Goal: Task Accomplishment & Management: Complete application form

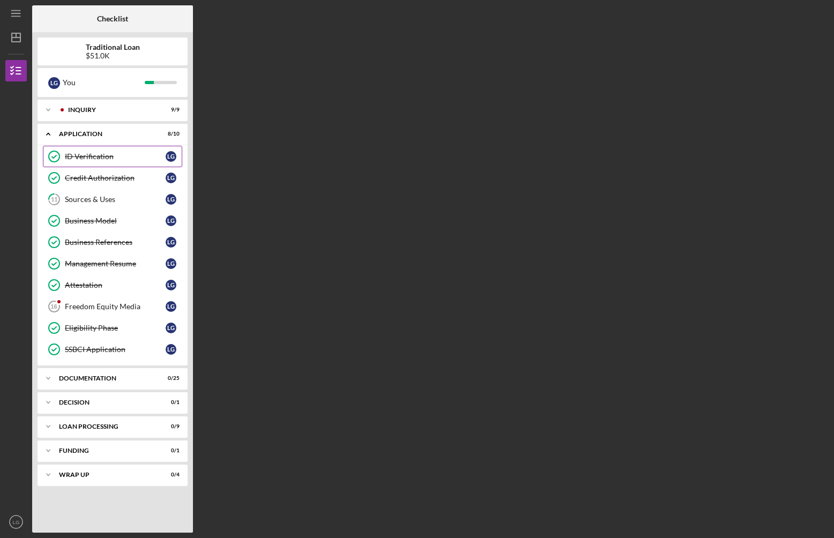
click at [81, 153] on div "ID Verification" at bounding box center [115, 156] width 101 height 9
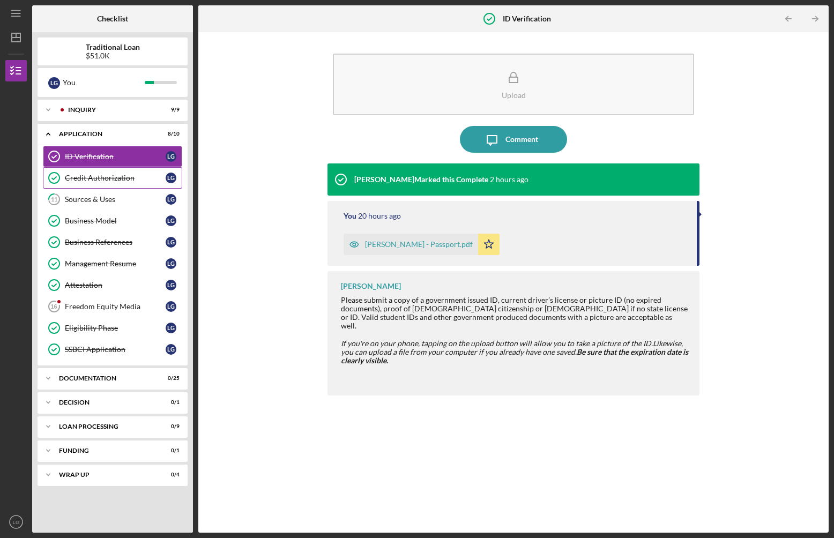
click at [79, 180] on div "Credit Authorization" at bounding box center [115, 178] width 101 height 9
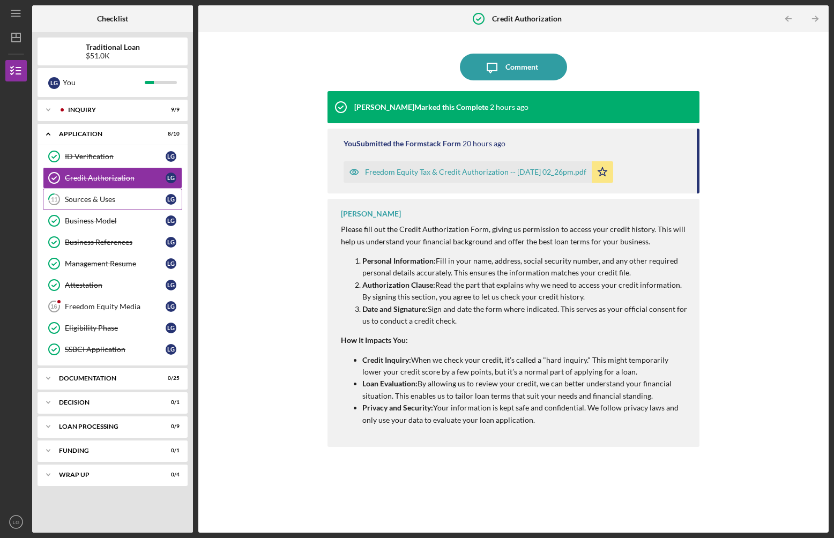
click at [81, 197] on div "Sources & Uses" at bounding box center [115, 199] width 101 height 9
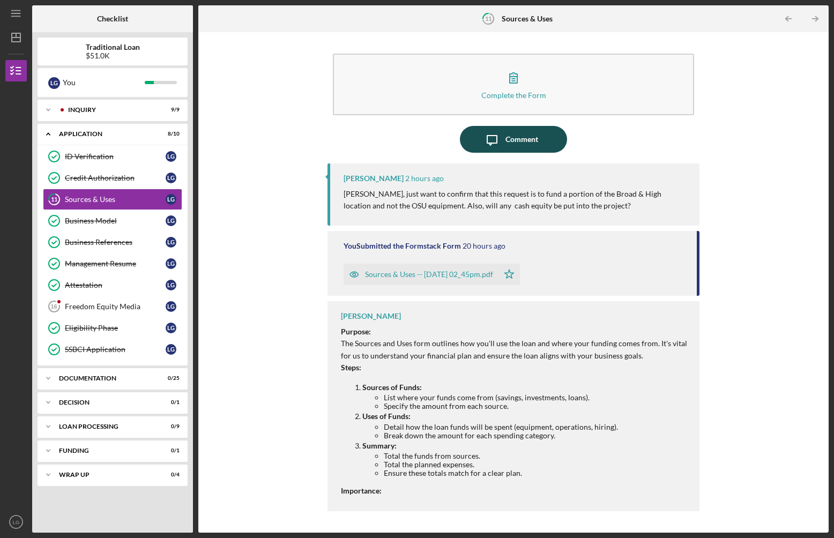
click at [510, 145] on div "Comment" at bounding box center [522, 139] width 33 height 27
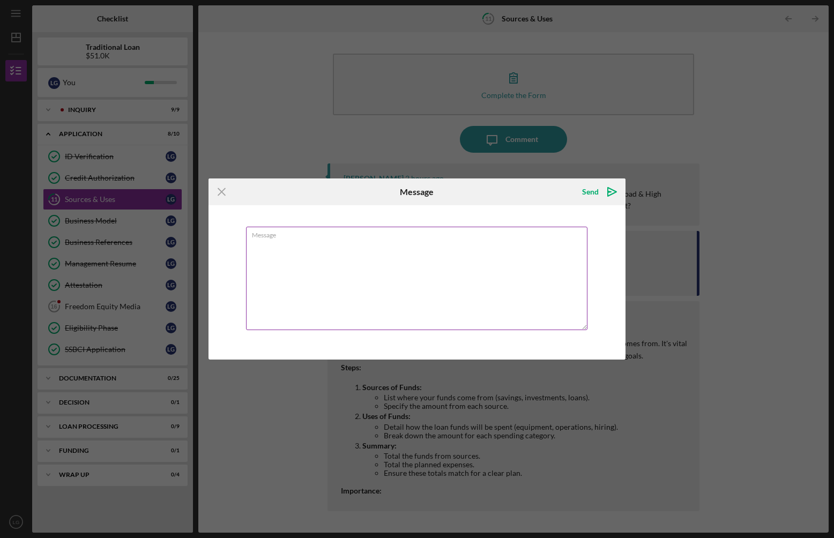
click at [403, 275] on textarea "Message" at bounding box center [417, 278] width 342 height 103
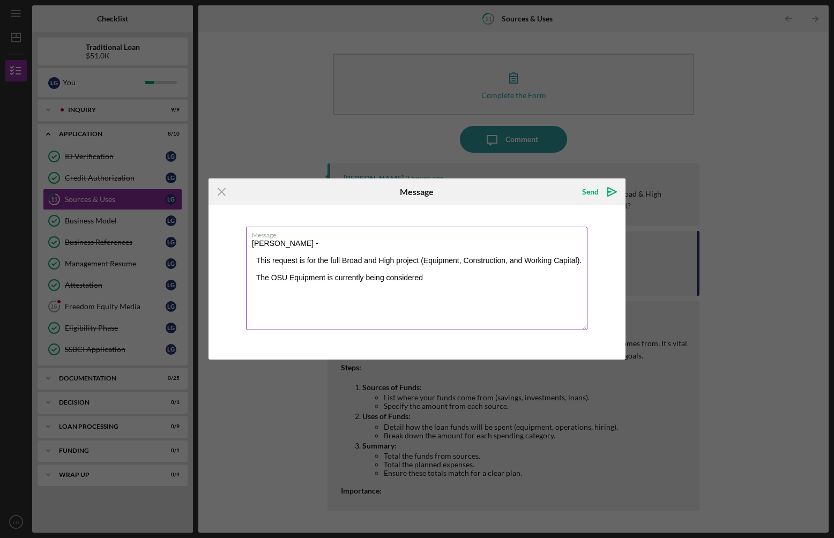
click at [256, 277] on textarea "[PERSON_NAME] - This request is for the full Broad and High project (Equipment,…" at bounding box center [417, 278] width 342 height 103
click at [510, 276] on textarea "[PERSON_NAME] - This request is for the full Broad and High project (Equipment,…" at bounding box center [417, 278] width 342 height 103
drag, startPoint x: 464, startPoint y: 295, endPoint x: 505, endPoint y: 279, distance: 43.6
click at [505, 279] on textarea "[PERSON_NAME] - This request is for the full Broad and High project (Equipment,…" at bounding box center [417, 278] width 342 height 103
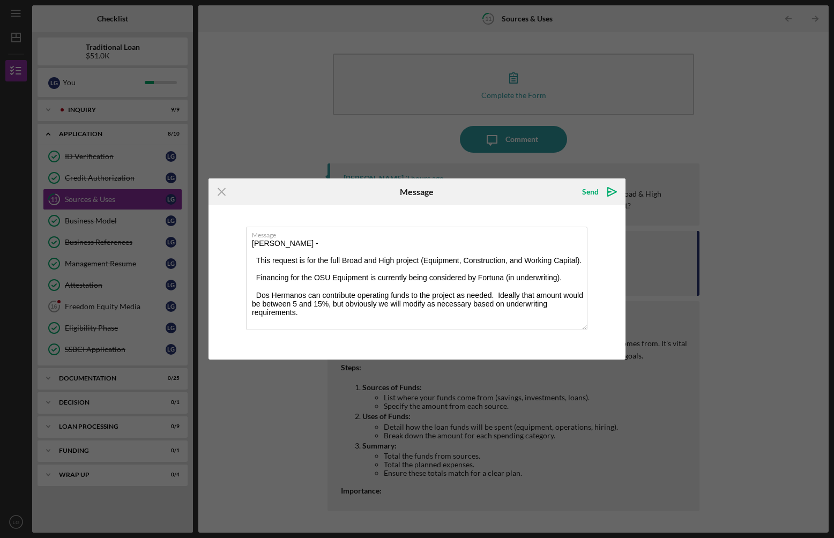
drag, startPoint x: 316, startPoint y: 319, endPoint x: 227, endPoint y: 230, distance: 125.1
click at [227, 230] on div "Message [PERSON_NAME] - This request is for the full Broad and High project (Eq…" at bounding box center [417, 282] width 417 height 154
type textarea "[PERSON_NAME] - This request is for the full Broad and High project (Equipment,…"
click at [225, 192] on icon "Icon/Menu Close" at bounding box center [222, 192] width 27 height 27
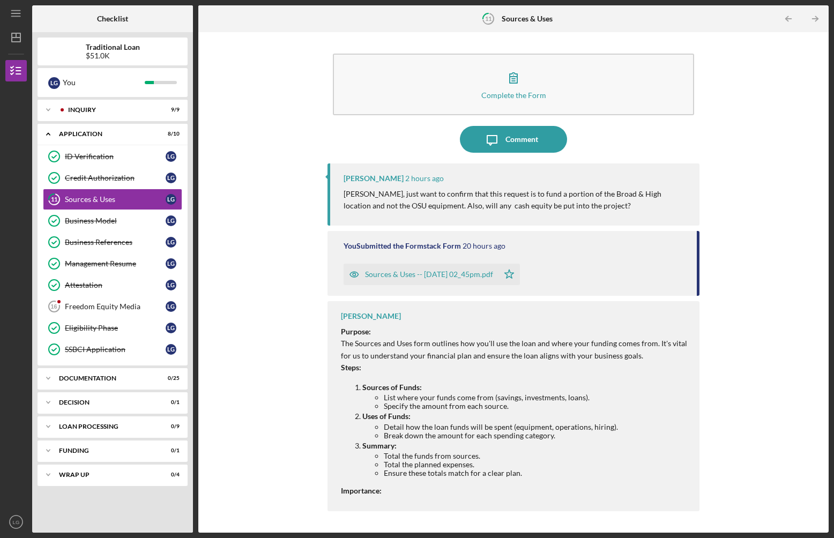
click at [373, 201] on p "[PERSON_NAME], just want to confirm that this request is to fund a portion of t…" at bounding box center [516, 200] width 345 height 24
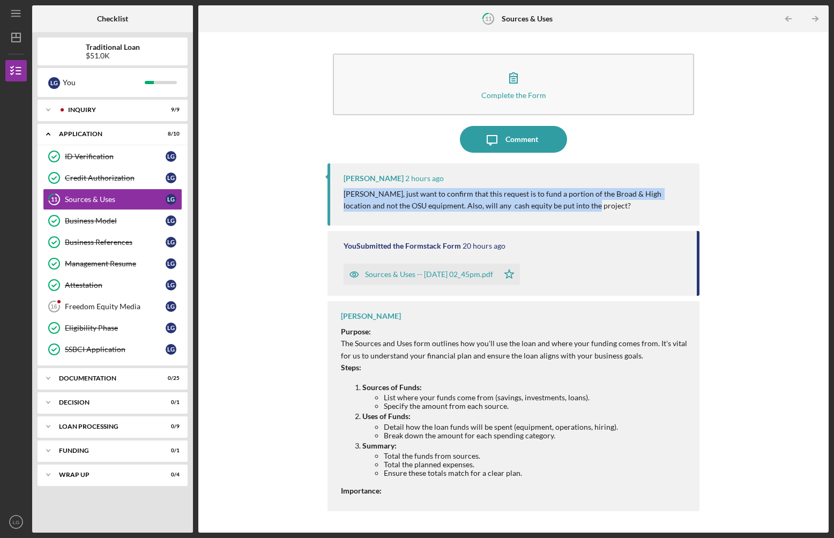
drag, startPoint x: 571, startPoint y: 216, endPoint x: 340, endPoint y: 192, distance: 232.3
click at [340, 192] on div "[PERSON_NAME] 2 hours ago [PERSON_NAME], just want to confirm that this request…" at bounding box center [514, 195] width 372 height 62
copy p "[PERSON_NAME], just want to confirm that this request is to fund a portion of t…"
click at [491, 142] on icon "Icon/Message" at bounding box center [492, 139] width 27 height 27
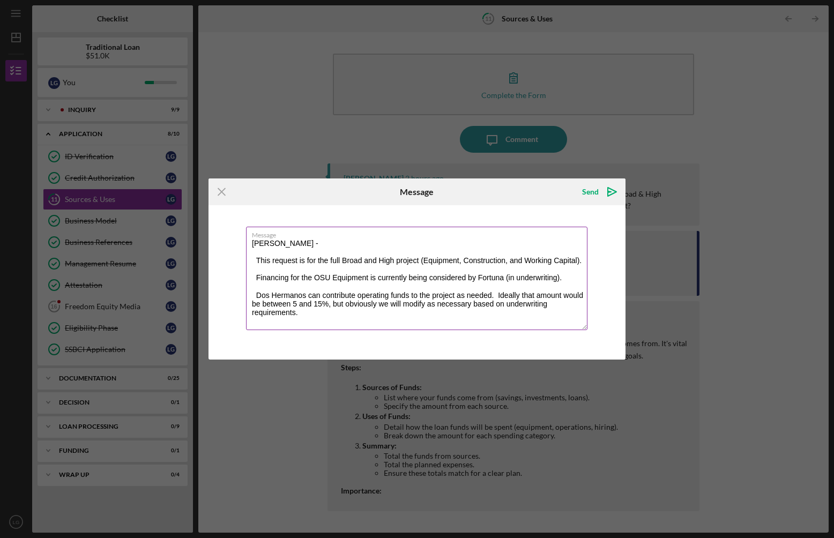
click at [327, 317] on textarea "[PERSON_NAME] - This request is for the full Broad and High project (Equipment,…" at bounding box center [417, 278] width 342 height 103
drag, startPoint x: 327, startPoint y: 322, endPoint x: 177, endPoint y: 204, distance: 190.9
click at [177, 204] on div "Icon/Menu Close Message Send Icon/icon-invite-send Message [PERSON_NAME] - This…" at bounding box center [417, 269] width 834 height 538
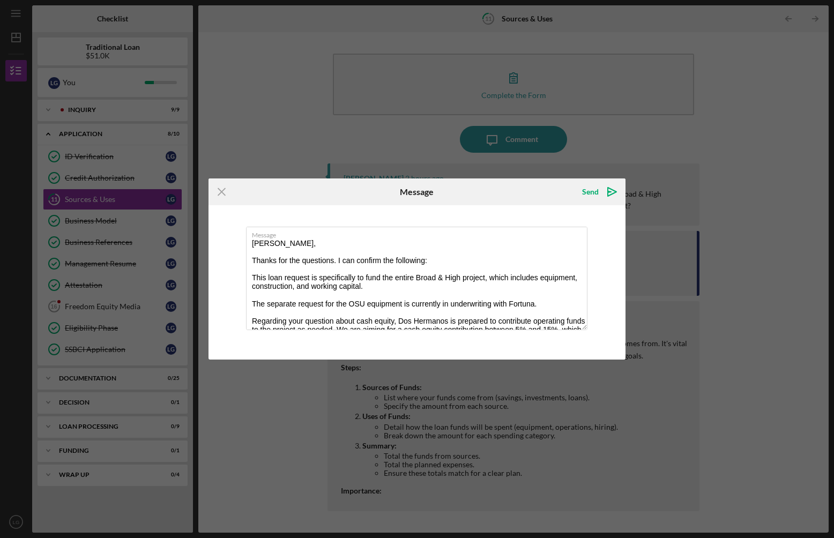
scroll to position [13, 0]
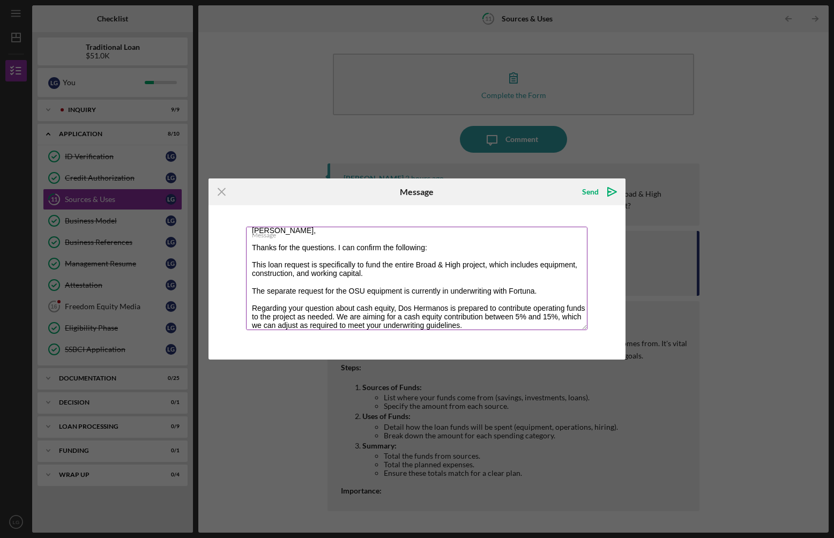
click at [477, 294] on textarea "[PERSON_NAME], Thanks for the questions. I can confirm the following: This loan…" at bounding box center [417, 278] width 342 height 103
type textarea "[PERSON_NAME], Thanks for the questions. I can confirm the following: This loan…"
click at [611, 188] on icon "Icon/icon-invite-send" at bounding box center [612, 192] width 27 height 27
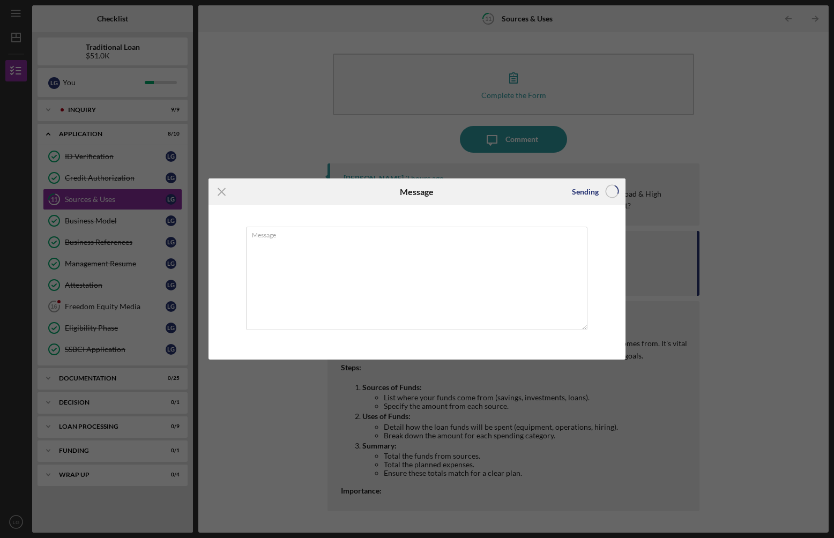
scroll to position [0, 0]
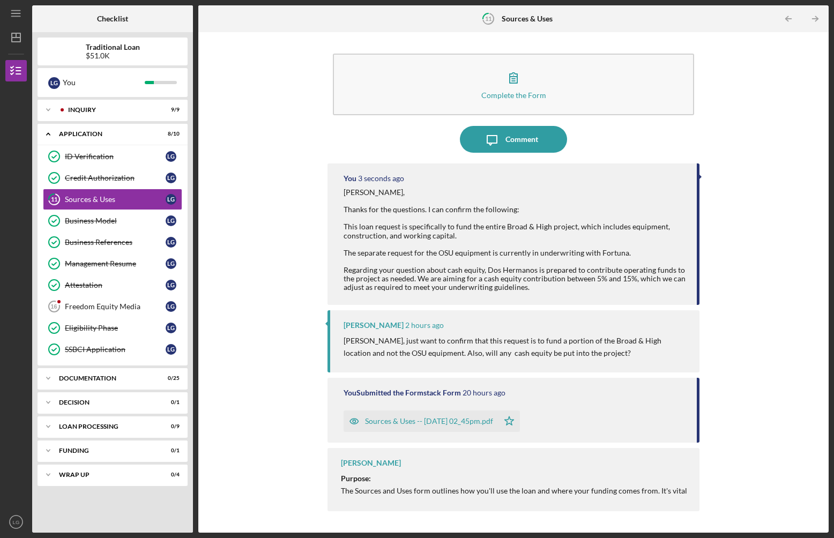
click at [286, 249] on div "Complete the Form Form Icon/Message Comment You 3 seconds ago [PERSON_NAME], Th…" at bounding box center [514, 283] width 620 height 490
click at [91, 218] on div "Business Model" at bounding box center [115, 221] width 101 height 9
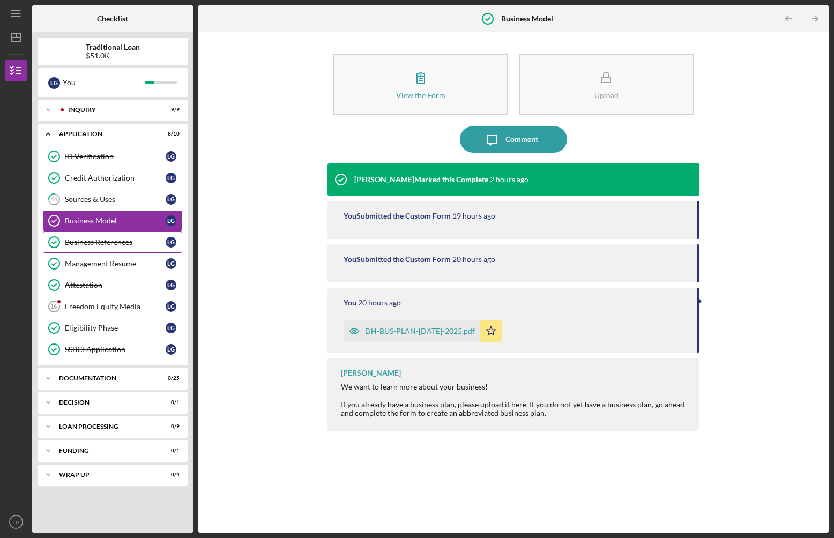
click at [83, 242] on div "Business References" at bounding box center [115, 242] width 101 height 9
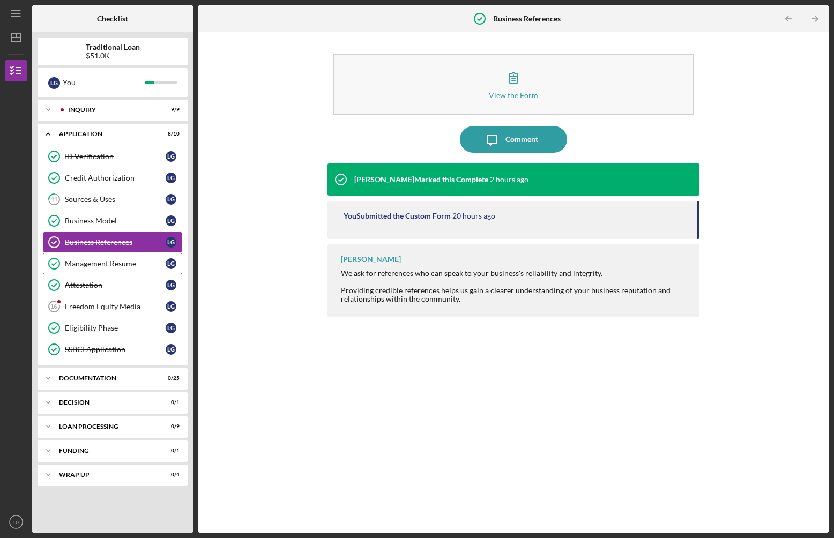
click at [80, 262] on div "Management Resume" at bounding box center [115, 264] width 101 height 9
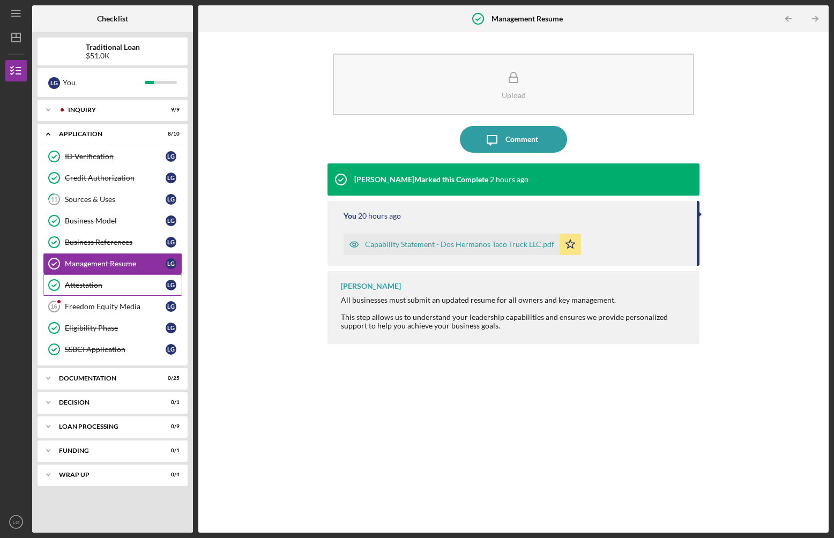
click at [79, 283] on div "Attestation" at bounding box center [115, 285] width 101 height 9
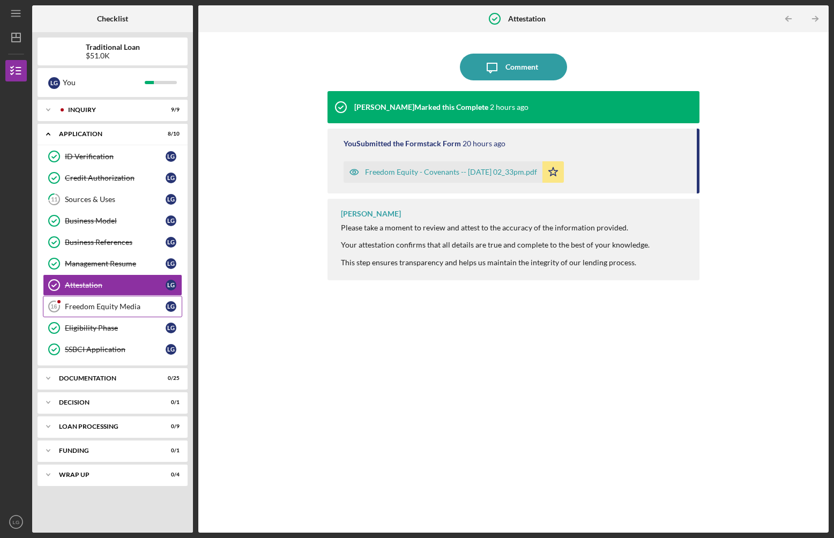
click at [83, 304] on div "Freedom Equity Media" at bounding box center [115, 306] width 101 height 9
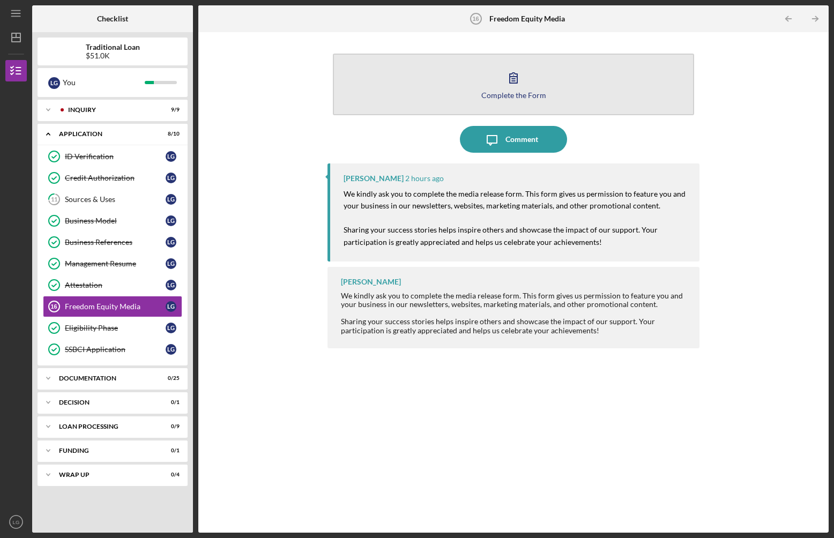
click at [514, 82] on icon "button" at bounding box center [513, 77] width 27 height 27
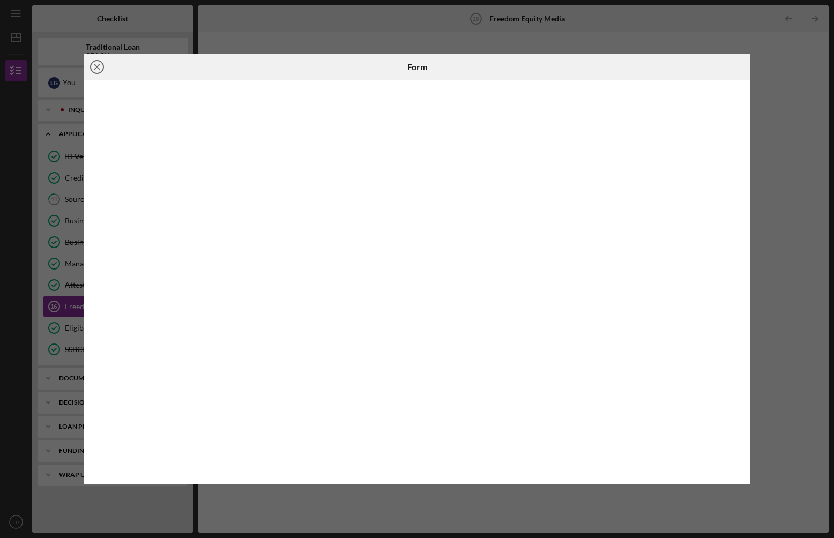
click at [90, 62] on icon "Icon/Close" at bounding box center [97, 67] width 27 height 27
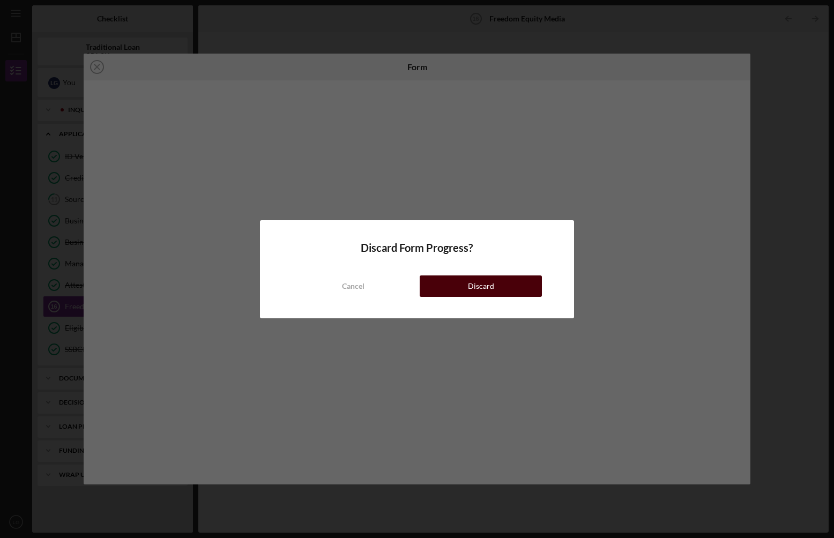
click at [477, 290] on div "Discard" at bounding box center [481, 286] width 26 height 21
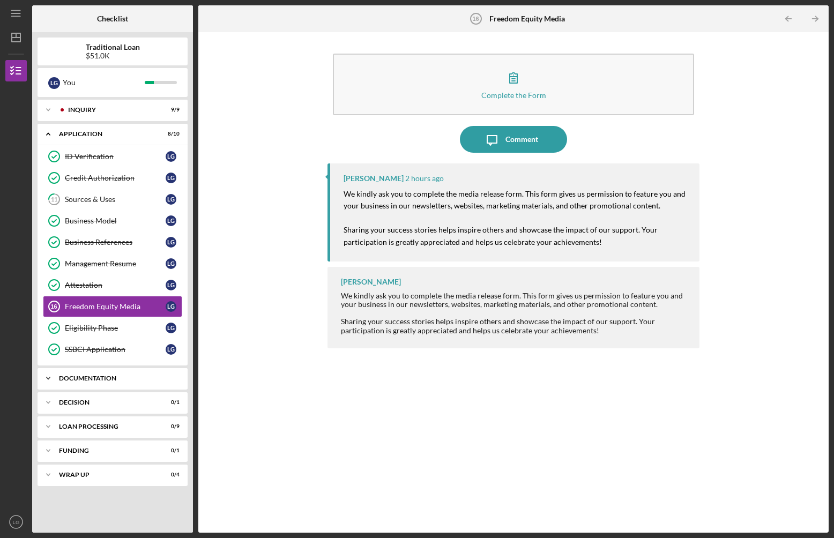
click at [109, 375] on div "Icon/Expander Documentation 0 / 25" at bounding box center [113, 378] width 150 height 21
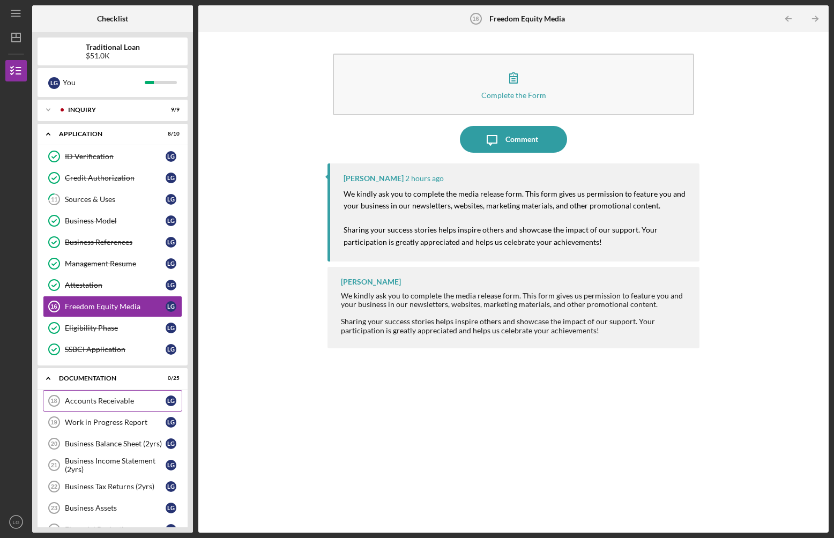
click at [107, 398] on div "Accounts Receivable" at bounding box center [115, 401] width 101 height 9
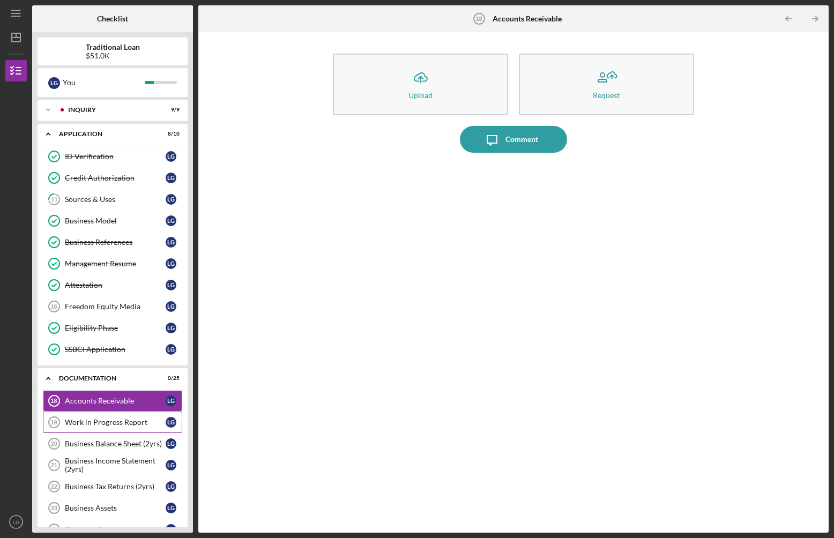
click at [113, 427] on link "Work in Progress Report 19 Work in Progress Report L G" at bounding box center [112, 422] width 139 height 21
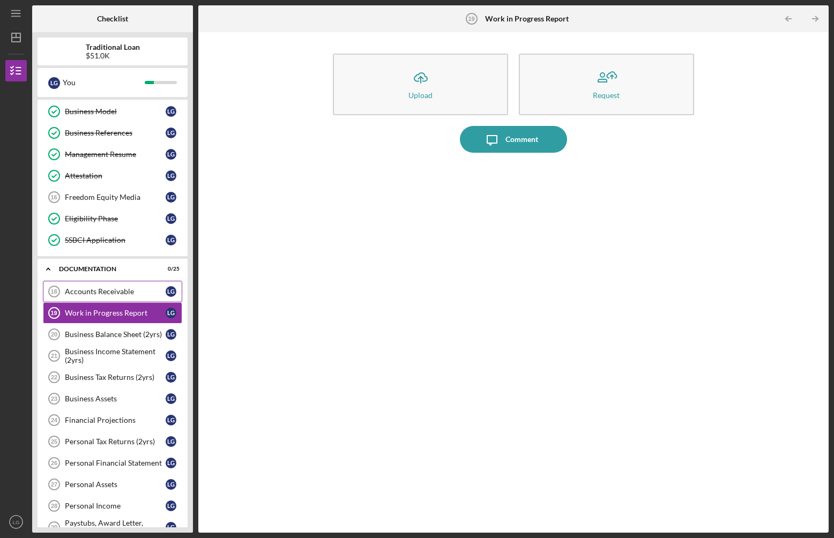
scroll to position [122, 0]
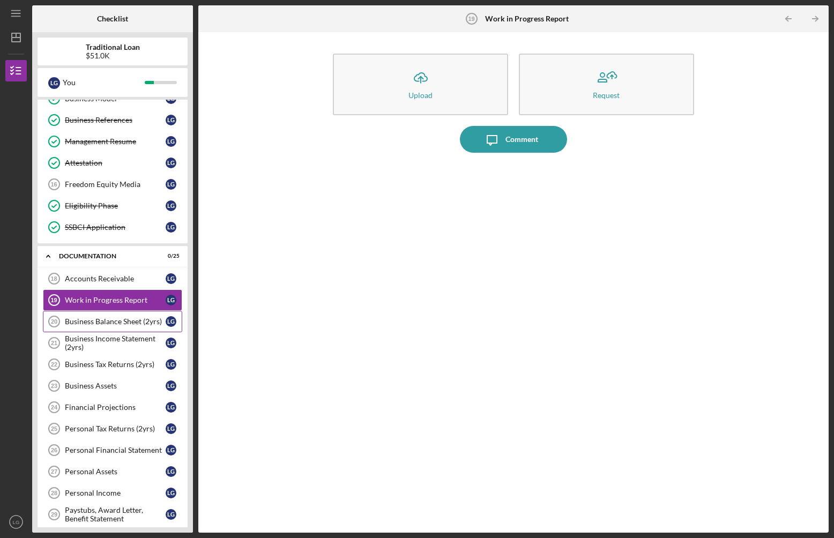
click at [117, 319] on div "Business Balance Sheet (2yrs)" at bounding box center [115, 321] width 101 height 9
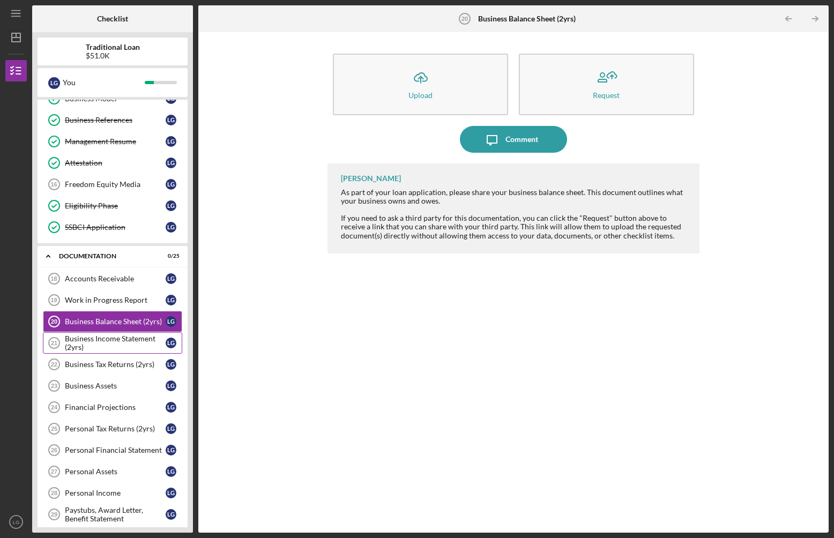
click at [111, 342] on div "Business Income Statement (2yrs)" at bounding box center [115, 343] width 101 height 17
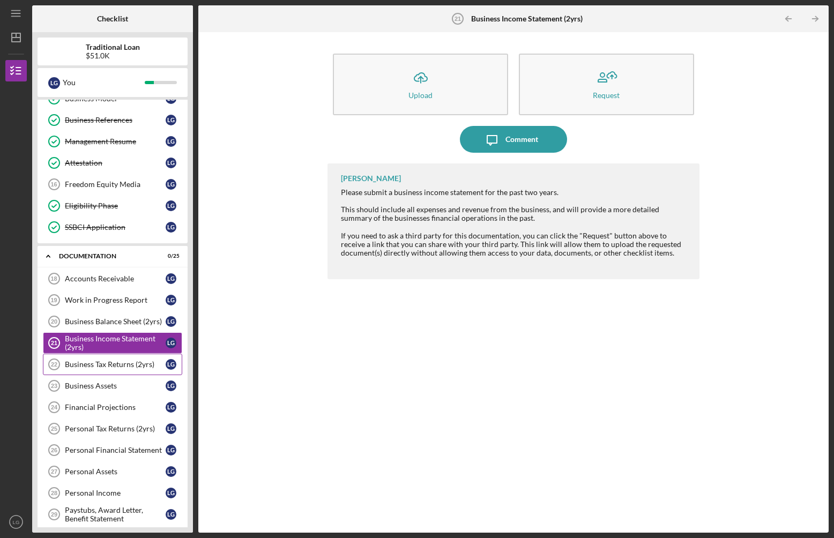
click at [109, 358] on link "Business Tax Returns (2yrs) 22 Business Tax Returns (2yrs) L G" at bounding box center [112, 364] width 139 height 21
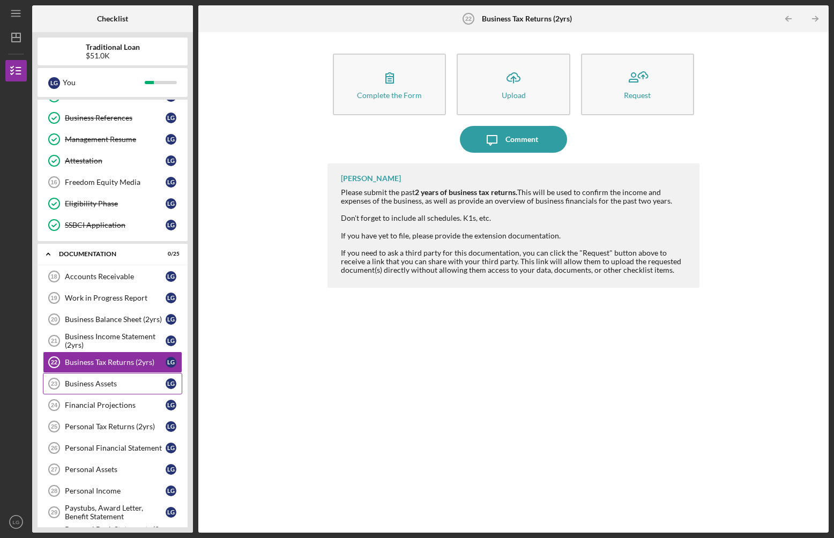
click at [105, 382] on div "Business Assets" at bounding box center [115, 384] width 101 height 9
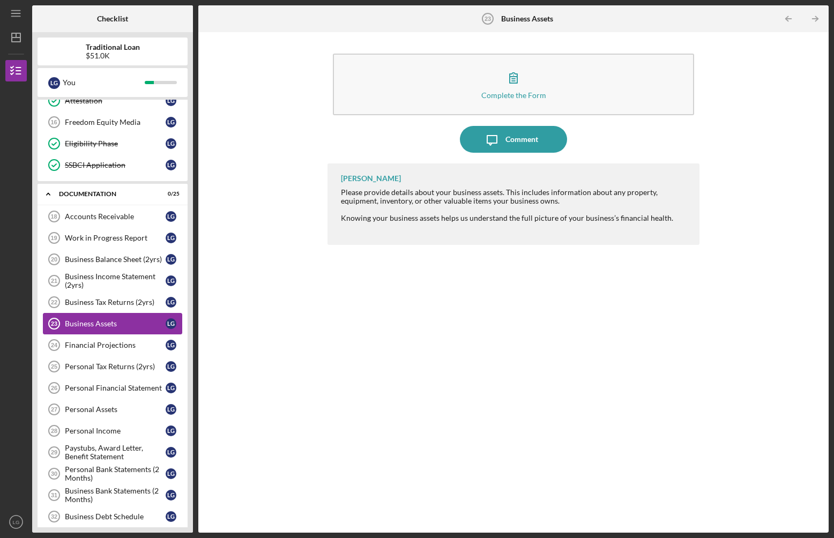
scroll to position [205, 0]
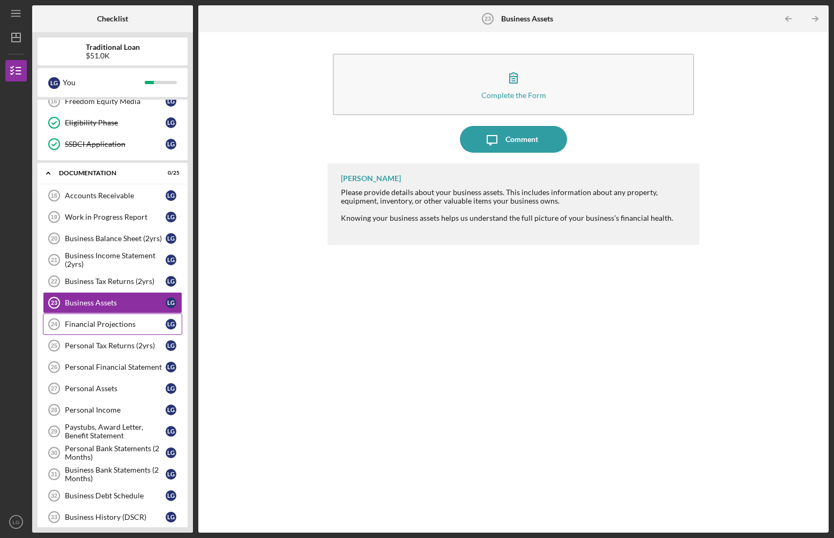
click at [103, 326] on div "Financial Projections" at bounding box center [115, 324] width 101 height 9
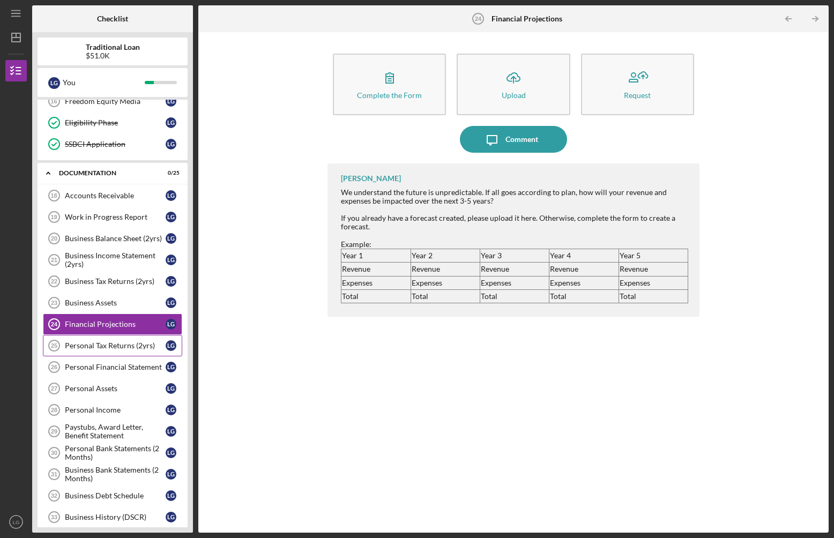
click at [105, 344] on div "Personal Tax Returns (2yrs)" at bounding box center [115, 346] width 101 height 9
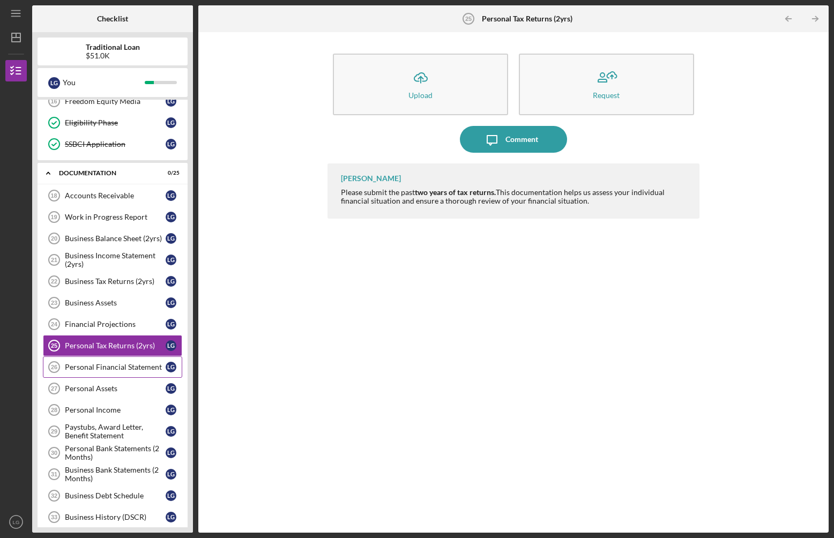
click at [106, 369] on div "Personal Financial Statement" at bounding box center [115, 367] width 101 height 9
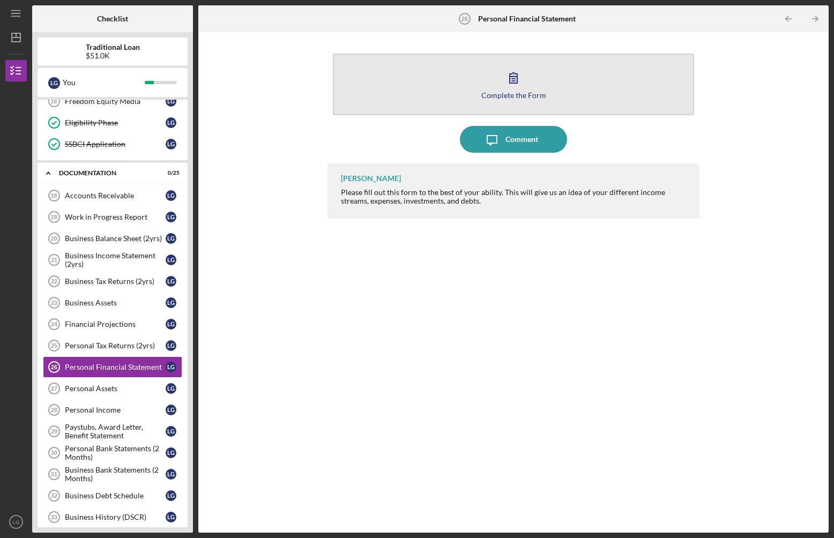
click at [477, 85] on button "Complete the Form Form" at bounding box center [513, 85] width 361 height 62
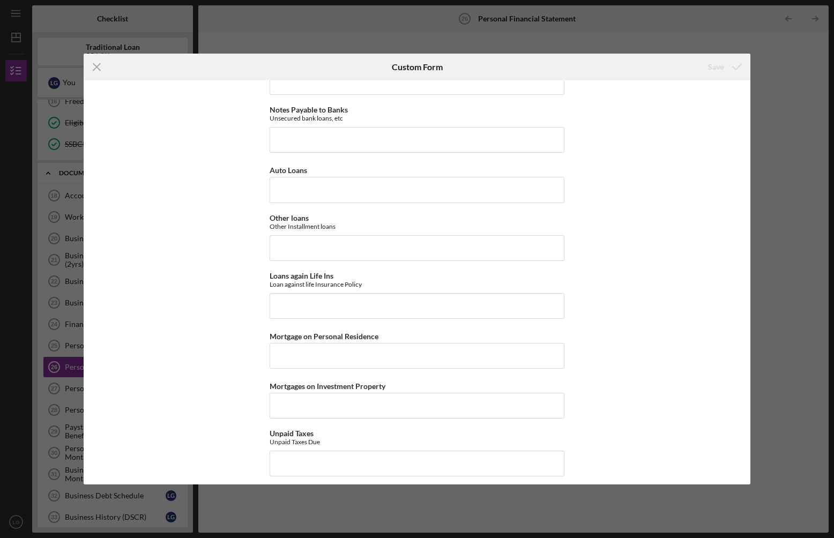
scroll to position [786, 0]
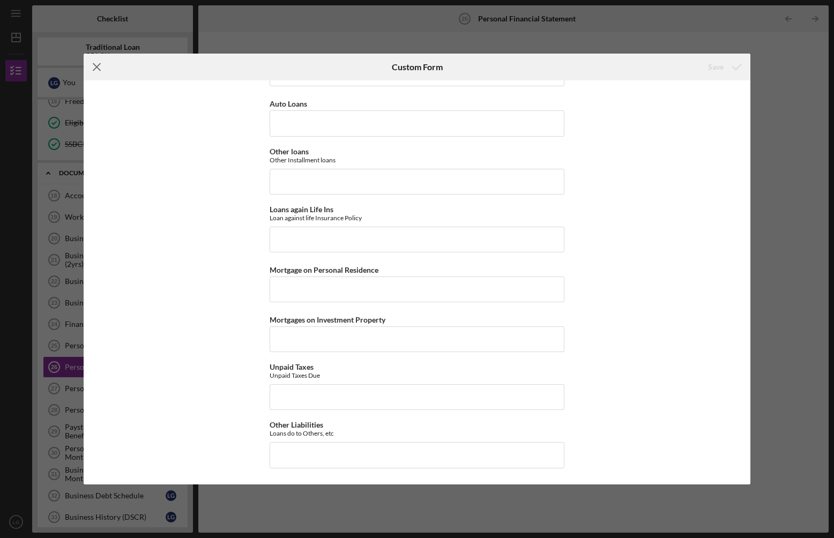
click at [98, 68] on line at bounding box center [96, 67] width 7 height 7
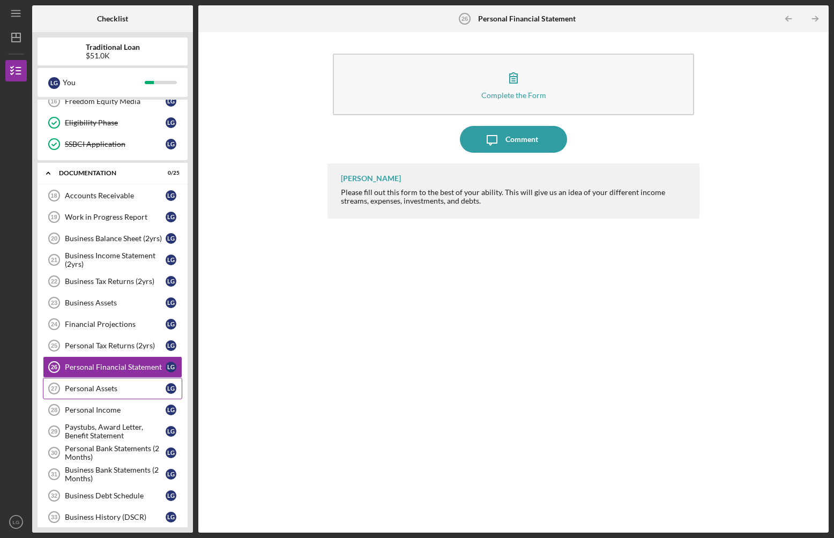
click at [99, 390] on div "Personal Assets" at bounding box center [115, 388] width 101 height 9
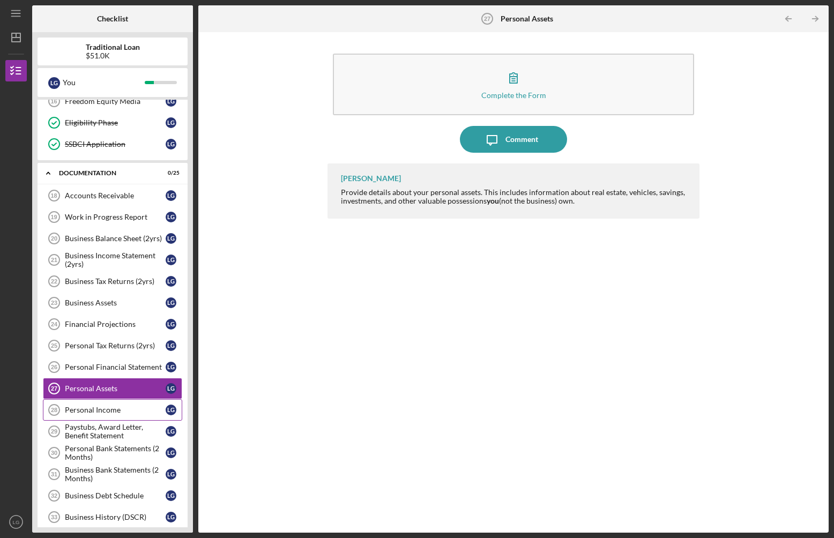
click at [103, 407] on div "Personal Income" at bounding box center [115, 410] width 101 height 9
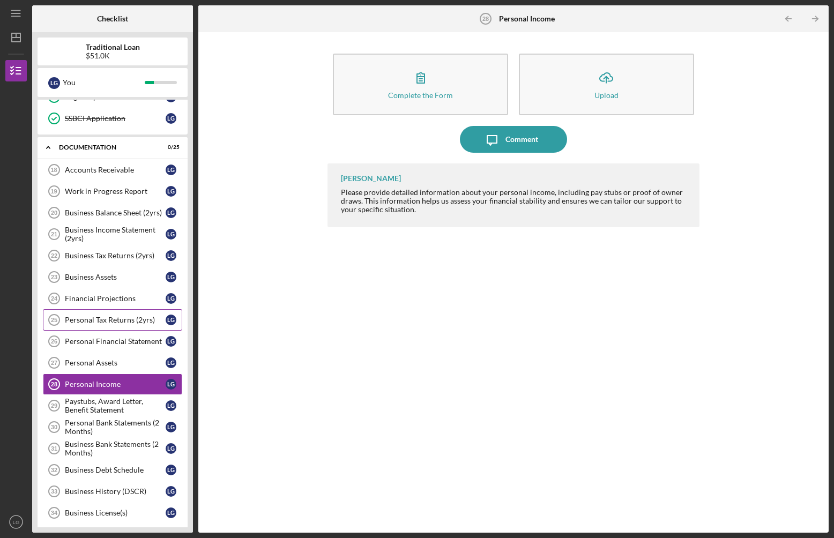
scroll to position [423, 0]
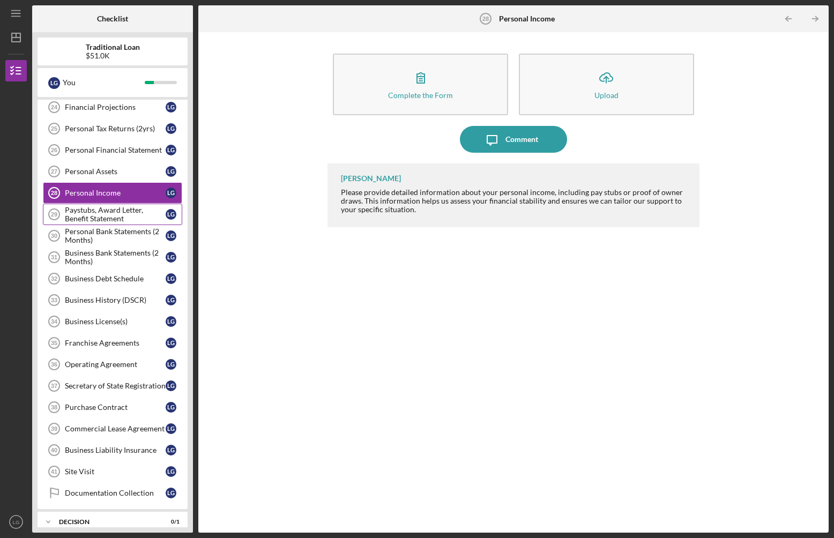
click at [105, 222] on div "Paystubs, Award Letter, Benefit Statement" at bounding box center [115, 214] width 101 height 17
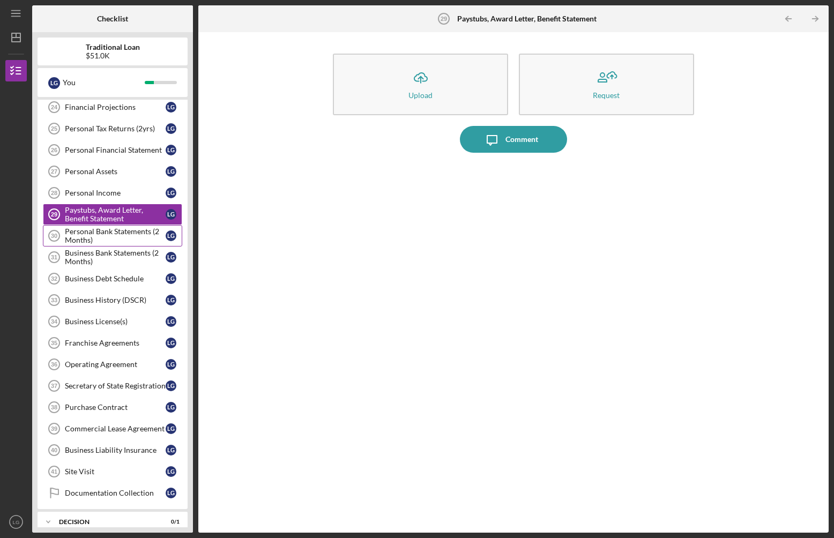
click at [109, 234] on div "Personal Bank Statements (2 Months)" at bounding box center [115, 235] width 101 height 17
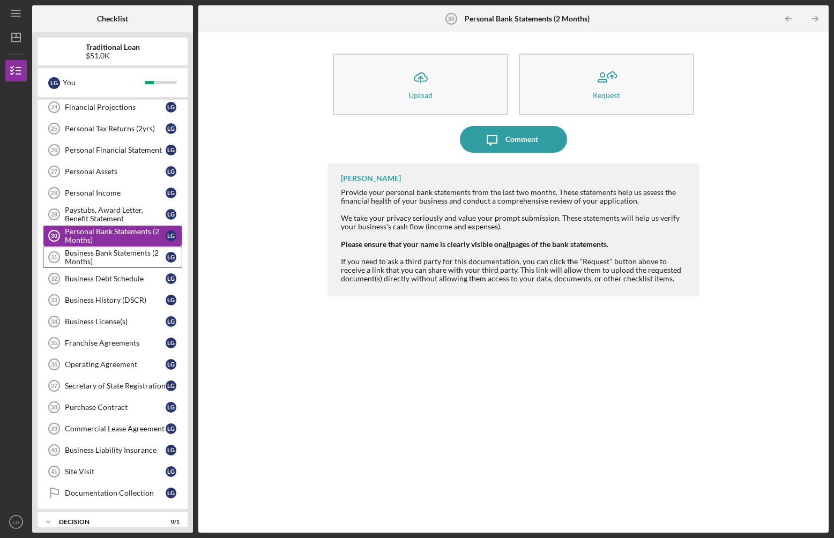
click at [113, 260] on div "Business Bank Statements (2 Months)" at bounding box center [115, 257] width 101 height 17
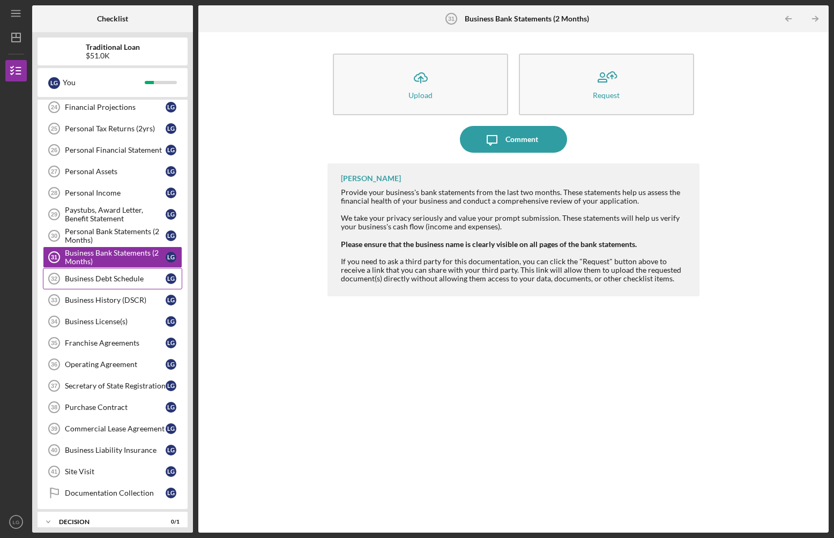
click at [98, 280] on div "Business Debt Schedule" at bounding box center [115, 279] width 101 height 9
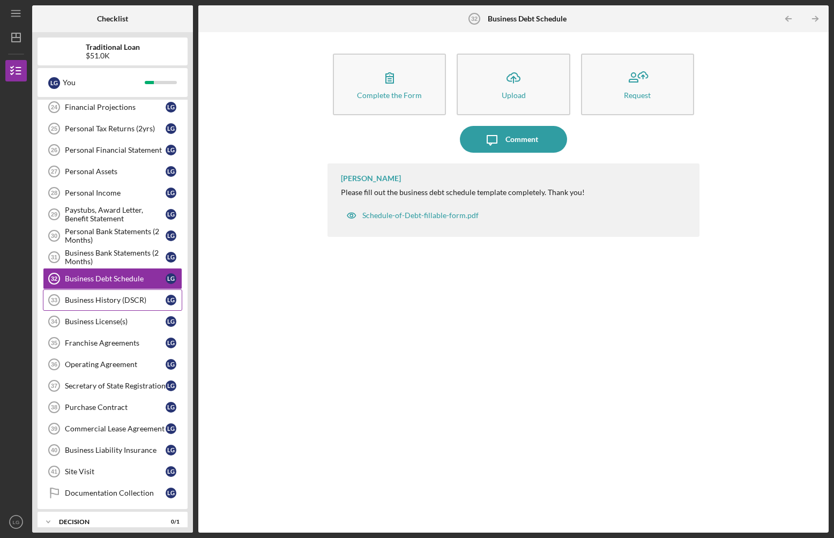
click at [90, 302] on div "Business History (DSCR)" at bounding box center [115, 300] width 101 height 9
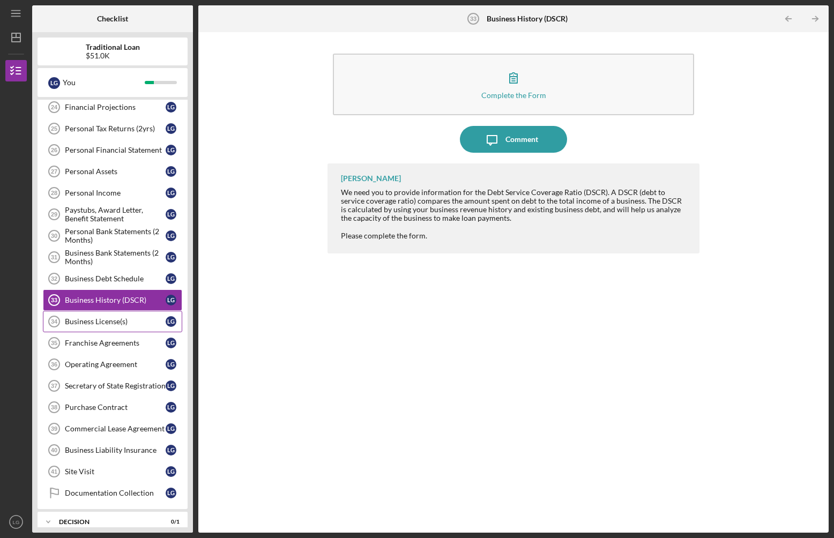
click at [95, 319] on div "Business License(s)" at bounding box center [115, 321] width 101 height 9
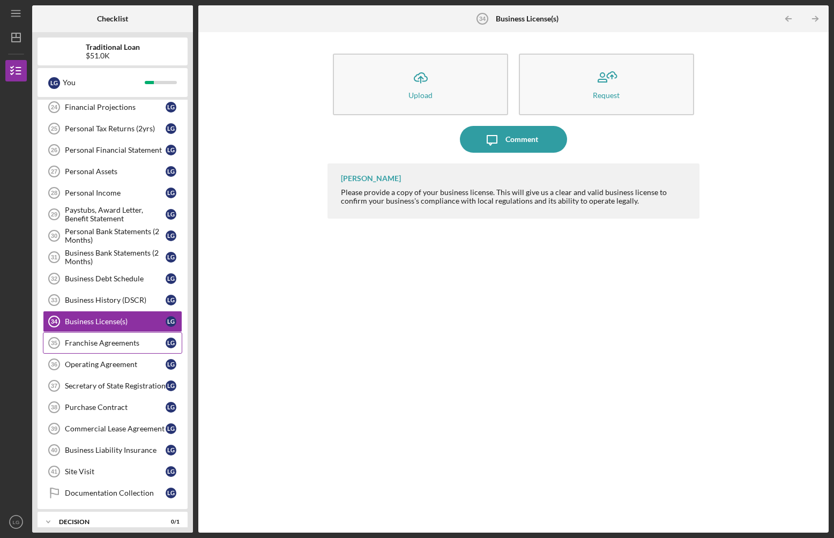
click at [93, 346] on div "Franchise Agreements" at bounding box center [115, 343] width 101 height 9
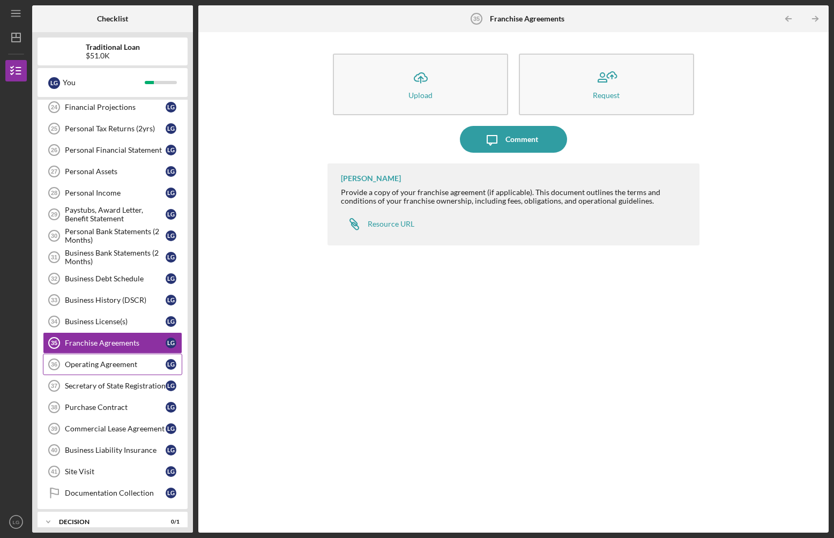
click at [93, 367] on div "Operating Agreement" at bounding box center [115, 364] width 101 height 9
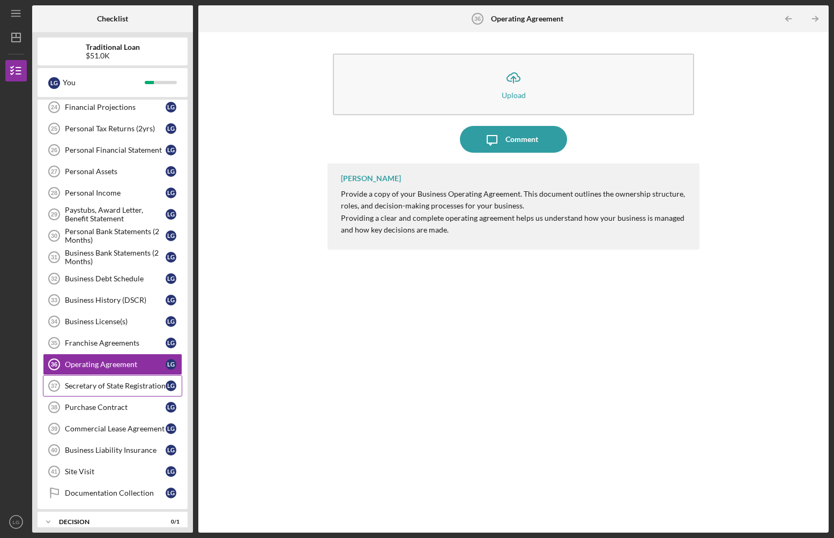
click at [88, 389] on div "Secretary of State Registration" at bounding box center [115, 386] width 101 height 9
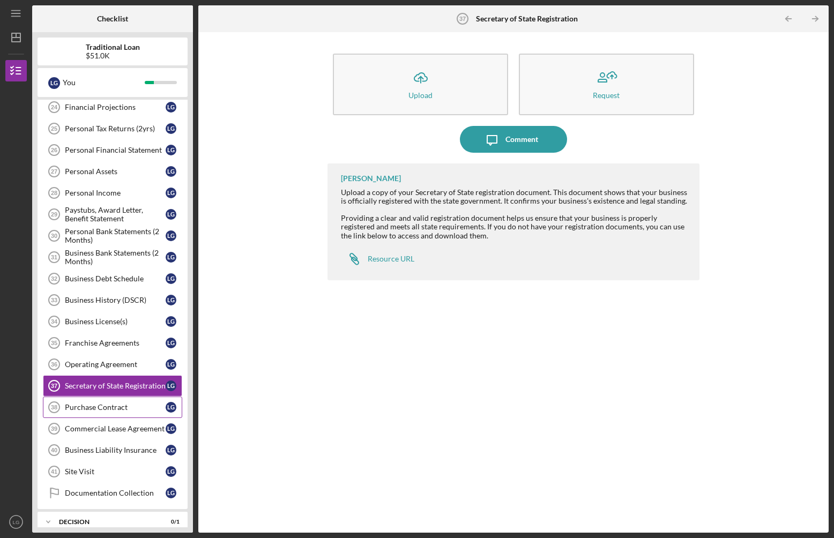
click at [90, 403] on div "Purchase Contract" at bounding box center [115, 407] width 101 height 9
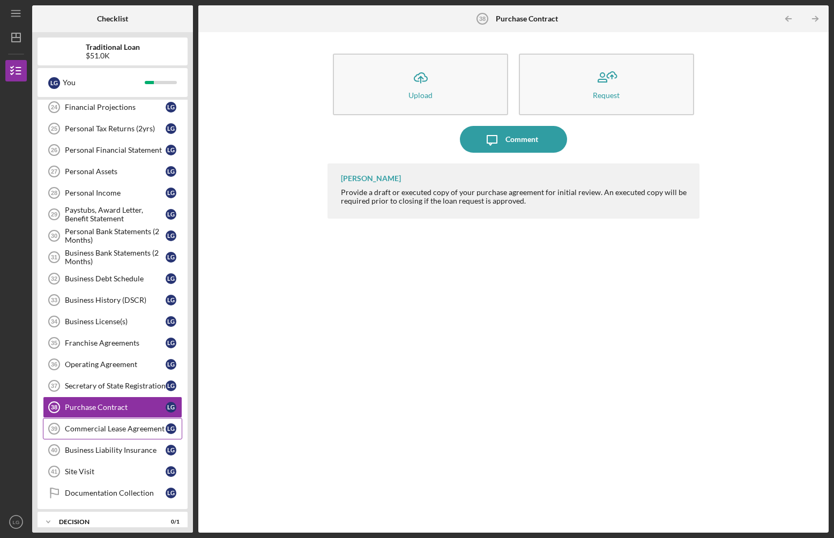
click at [91, 433] on div "Commercial Lease Agreement" at bounding box center [115, 429] width 101 height 9
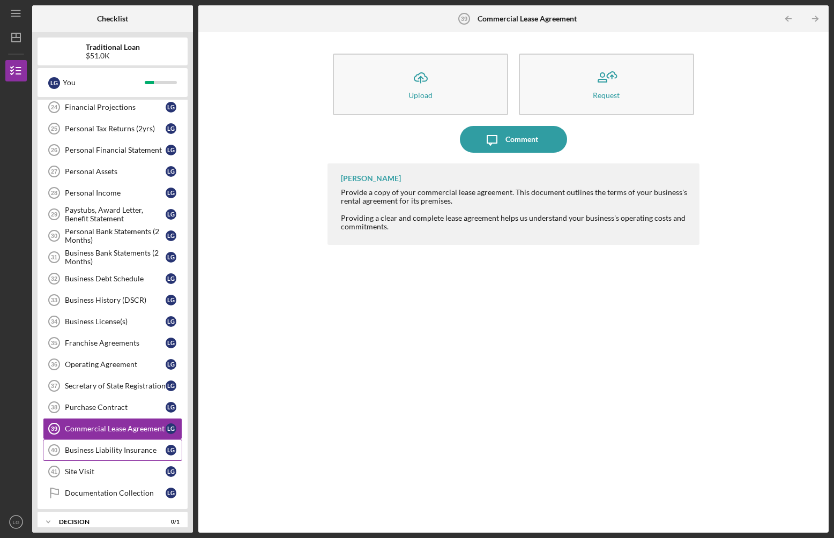
click at [94, 447] on div "Business Liability Insurance" at bounding box center [115, 450] width 101 height 9
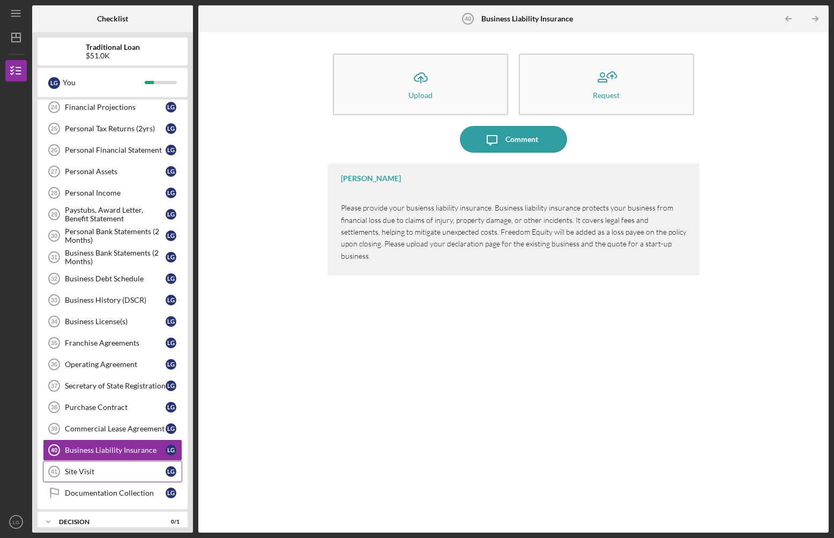
click at [99, 468] on div "Site Visit" at bounding box center [115, 472] width 101 height 9
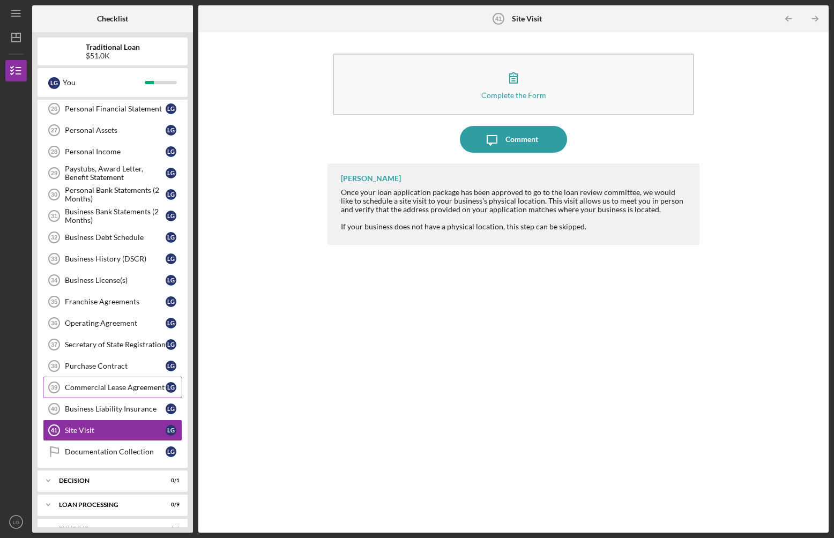
scroll to position [506, 0]
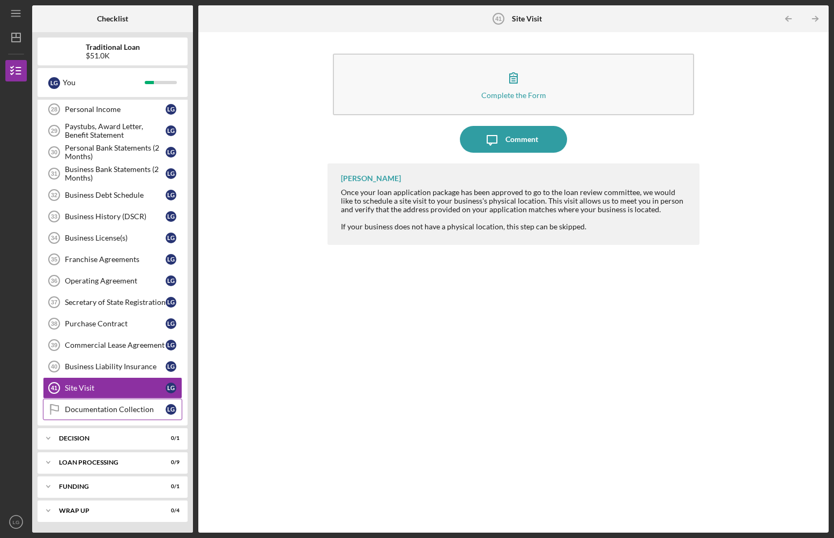
click at [97, 414] on link "Documentation Collection Documentation Collection L G" at bounding box center [112, 409] width 139 height 21
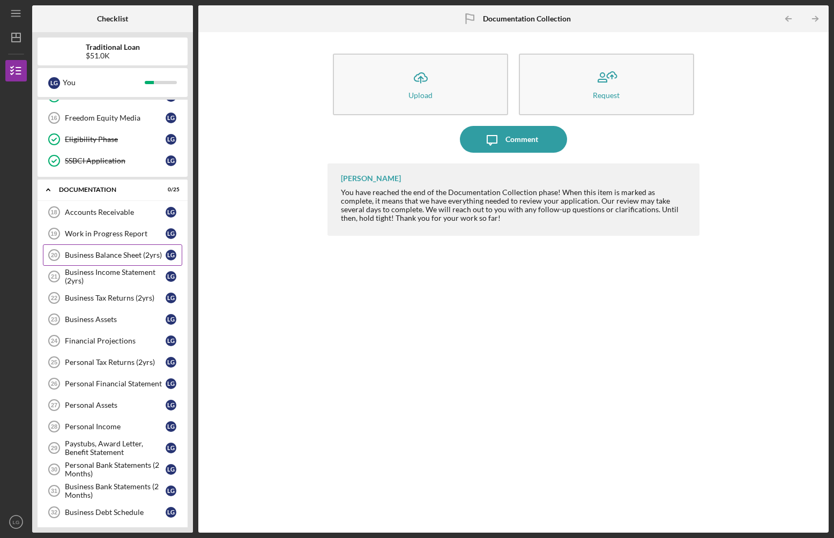
scroll to position [188, 0]
click at [91, 233] on div "Work in Progress Report" at bounding box center [115, 235] width 101 height 9
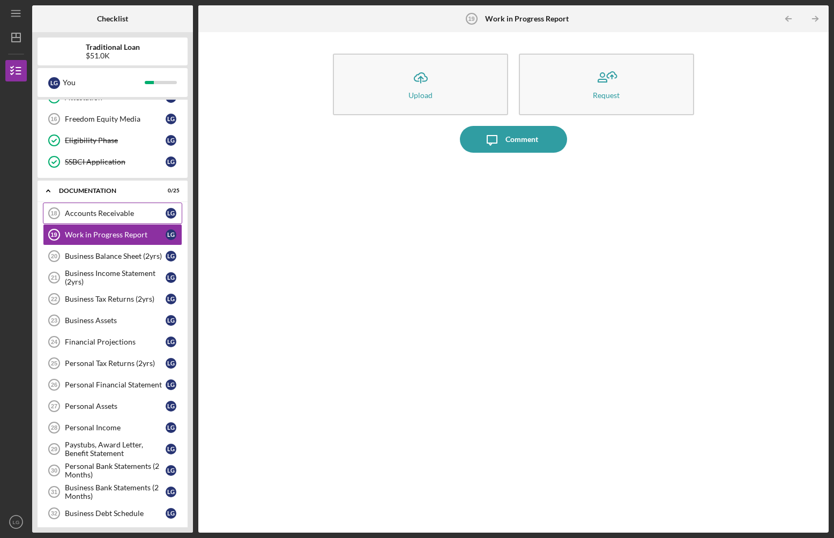
click at [96, 214] on div "Accounts Receivable" at bounding box center [115, 213] width 101 height 9
